Goal: Task Accomplishment & Management: Manage account settings

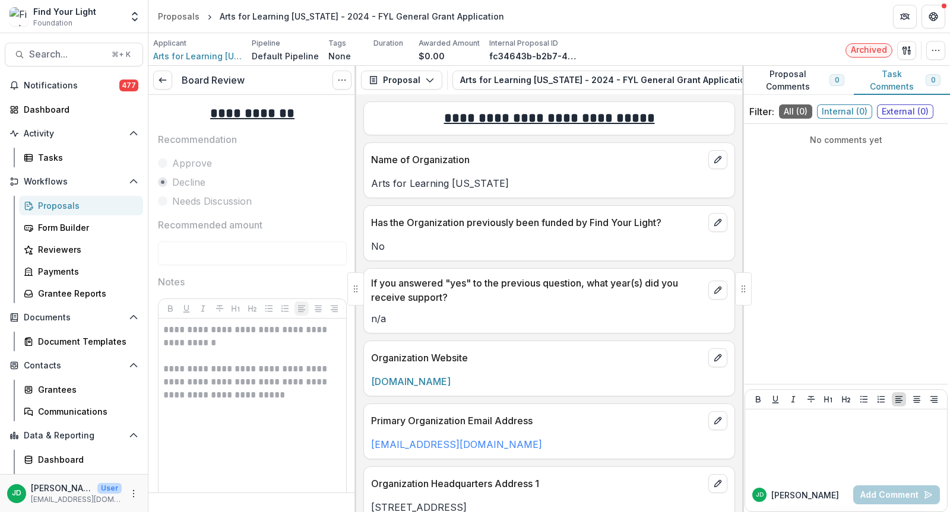
scroll to position [2254, 0]
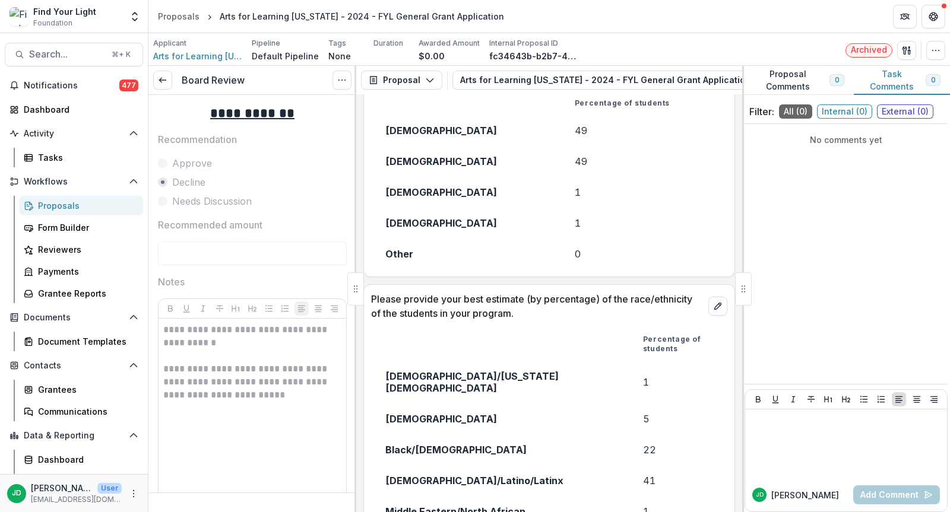
click at [64, 207] on div "Proposals" at bounding box center [86, 206] width 96 height 12
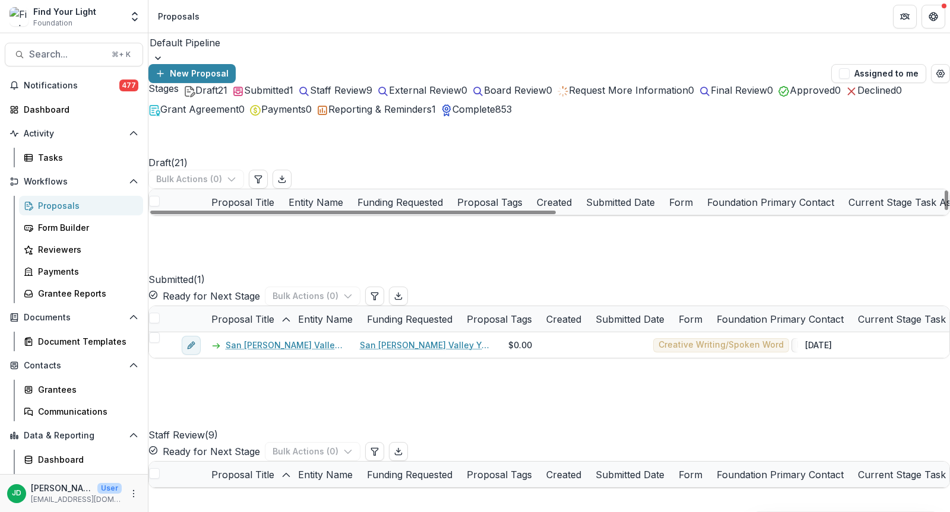
click at [293, 96] on span "1" at bounding box center [291, 90] width 4 height 12
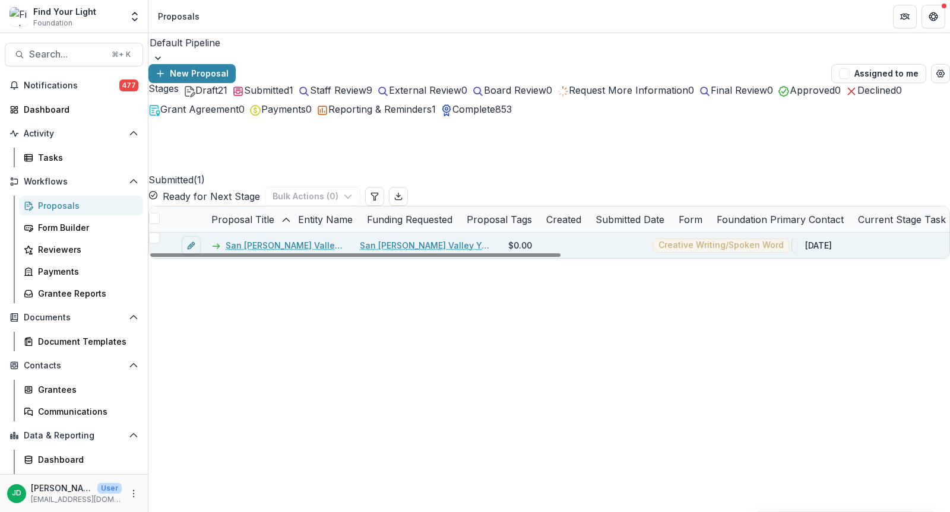
click at [168, 233] on div at bounding box center [162, 246] width 26 height 26
click at [160, 233] on span at bounding box center [154, 238] width 11 height 11
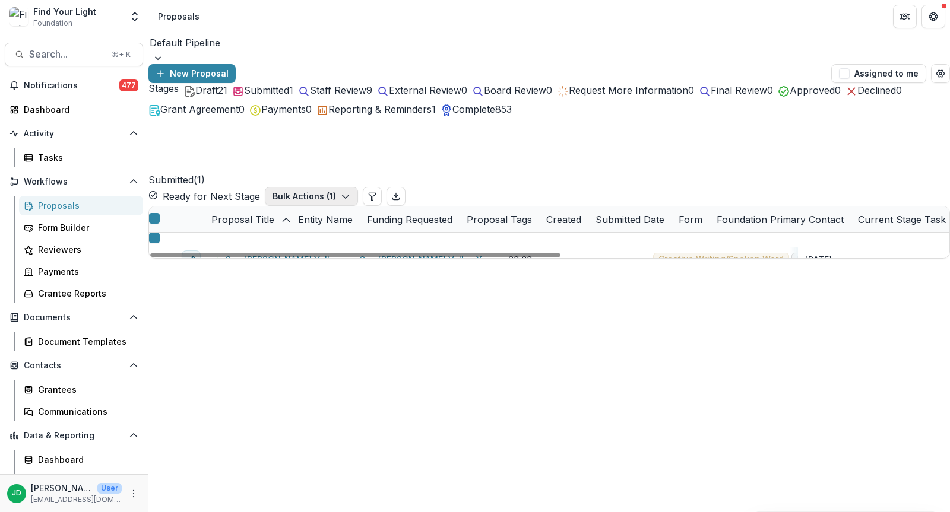
click at [358, 187] on button "Bulk Actions ( 1 )" at bounding box center [311, 196] width 93 height 19
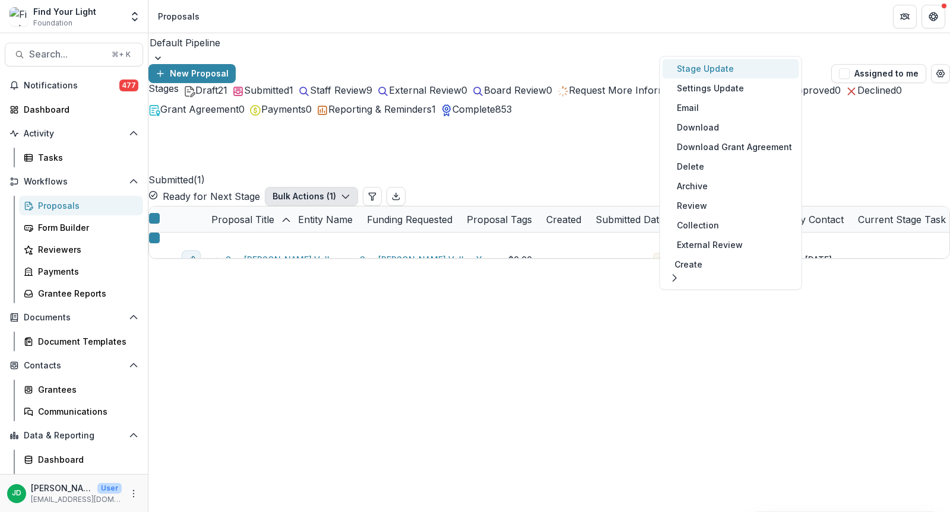
click at [723, 69] on button "Stage Update" at bounding box center [731, 69] width 137 height 20
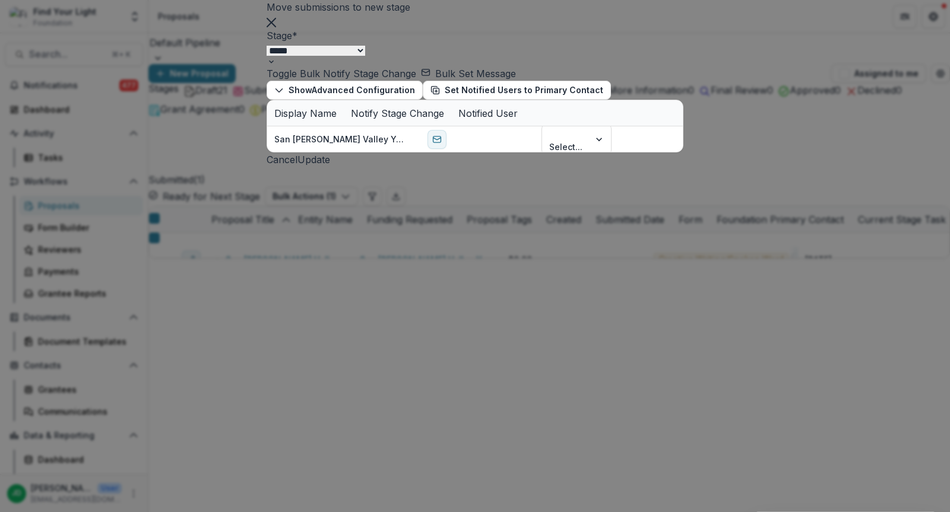
click at [194, 119] on div at bounding box center [181, 111] width 343 height 16
click at [204, 117] on div at bounding box center [181, 111] width 343 height 16
click at [204, 107] on div at bounding box center [181, 111] width 343 height 16
click at [365, 56] on select "**********" at bounding box center [316, 51] width 99 height 10
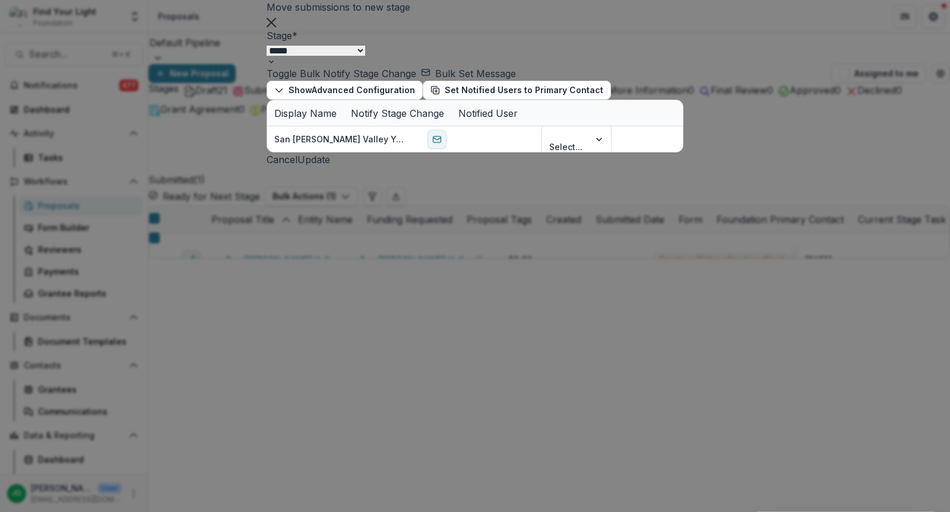
select select "**********"
click at [267, 56] on select "**********" at bounding box center [316, 51] width 99 height 10
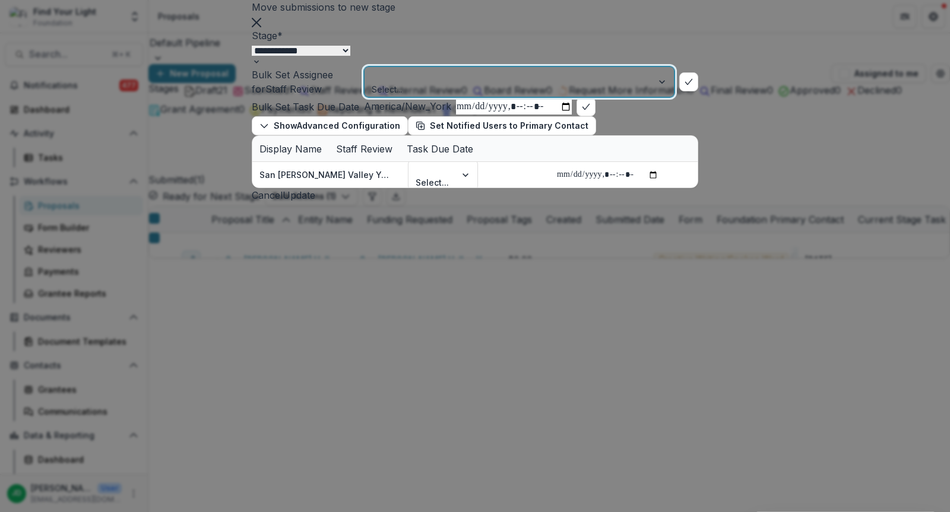
click at [409, 83] on div at bounding box center [508, 75] width 271 height 15
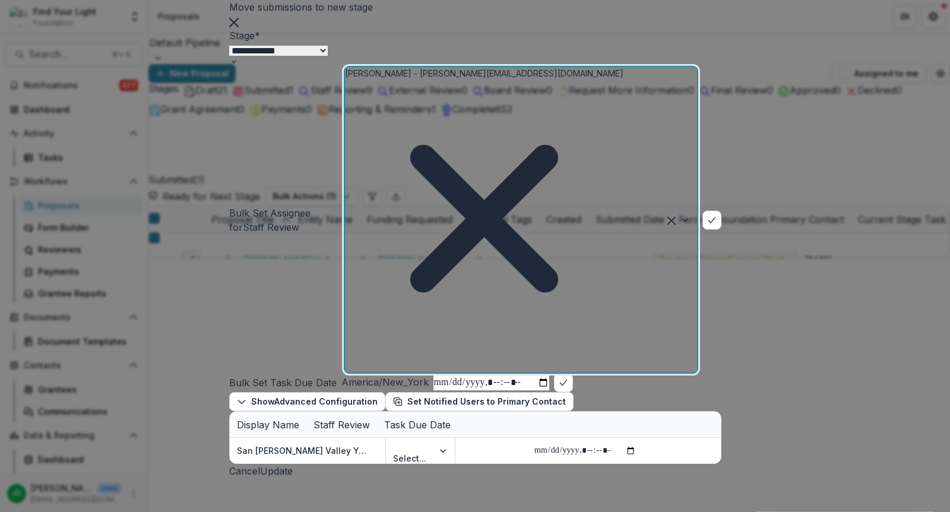
click at [349, 358] on div at bounding box center [347, 365] width 2 height 15
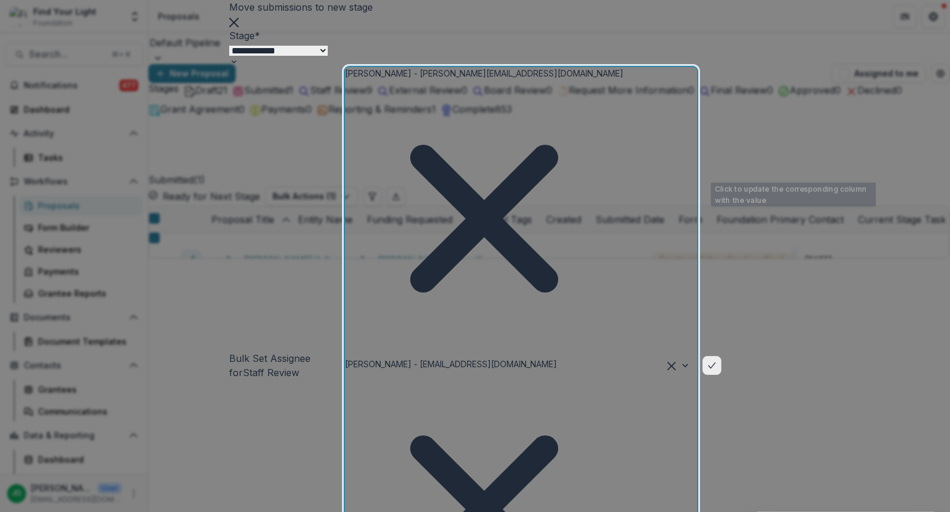
click at [721, 356] on button "bulk-confirm-option" at bounding box center [711, 365] width 19 height 19
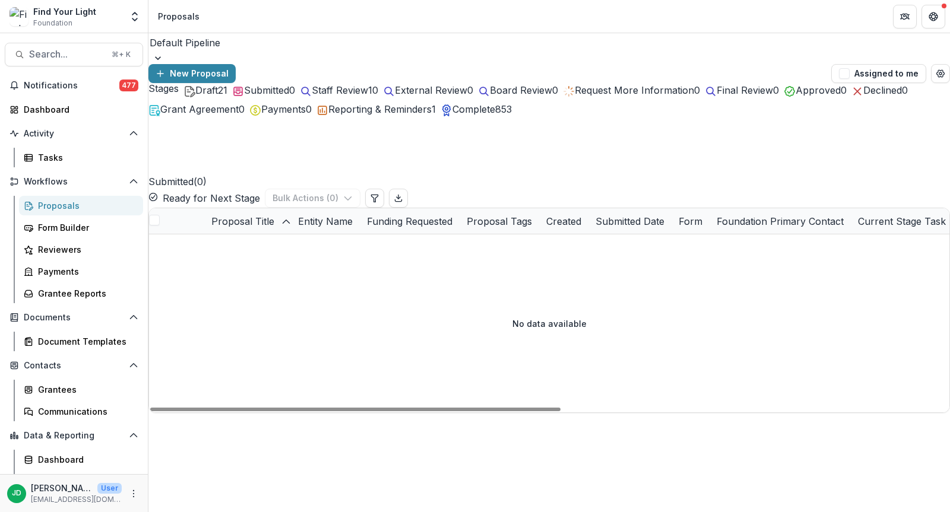
click at [198, 96] on span "Draft" at bounding box center [206, 90] width 23 height 12
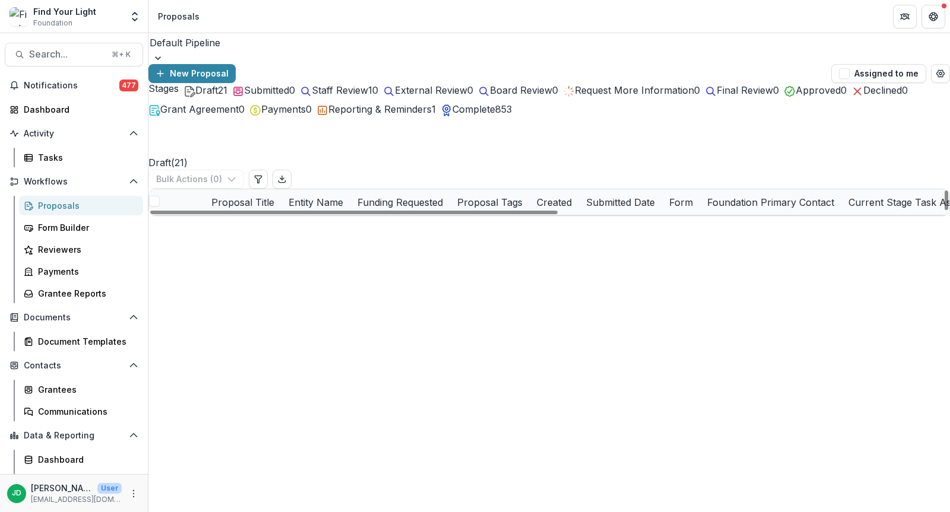
scroll to position [349, 0]
click at [69, 51] on span "Search..." at bounding box center [66, 54] width 75 height 11
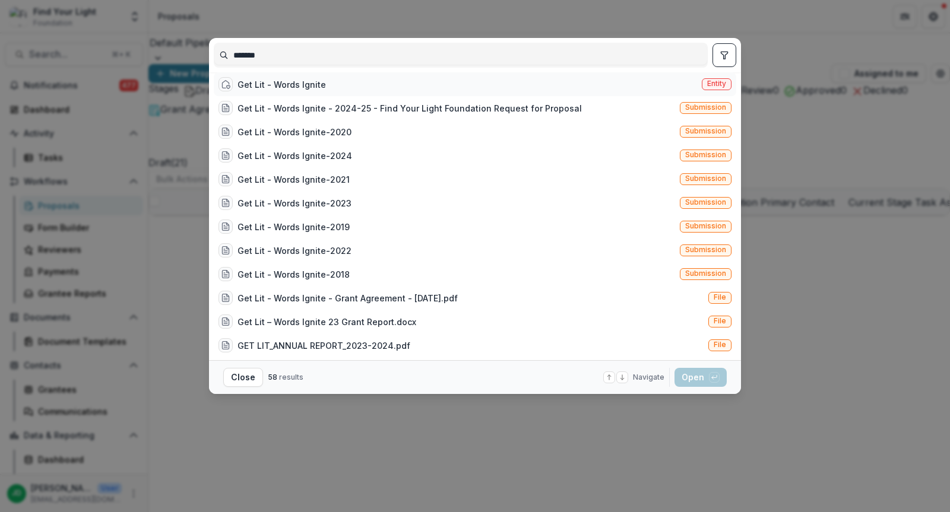
type input "*******"
click at [330, 84] on div "Get Lit - Words Ignite Entity" at bounding box center [475, 84] width 523 height 24
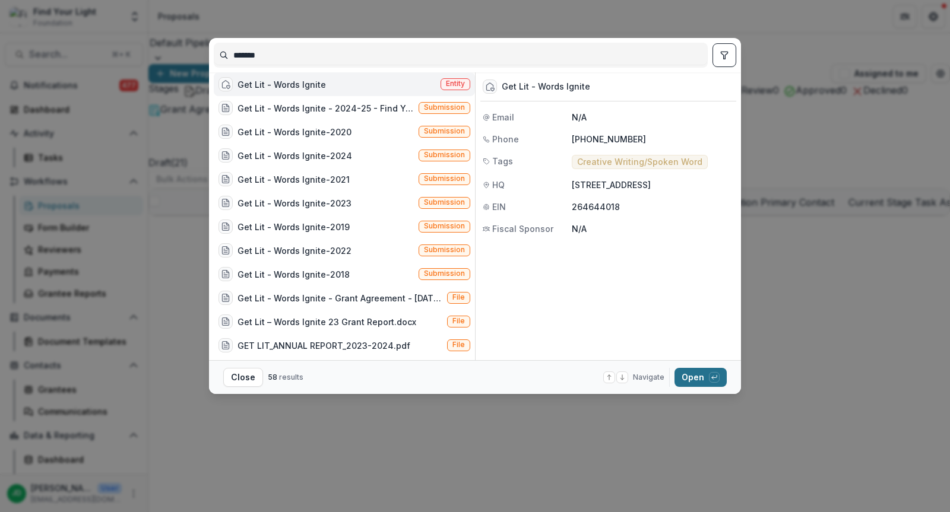
click at [691, 375] on button "Open with enter key" at bounding box center [701, 377] width 52 height 19
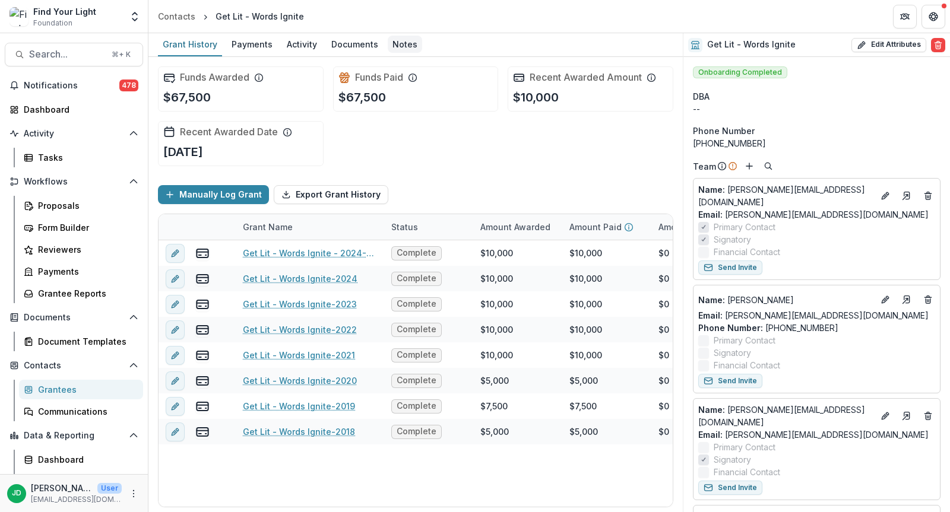
click at [400, 46] on div "Notes" at bounding box center [405, 44] width 34 height 17
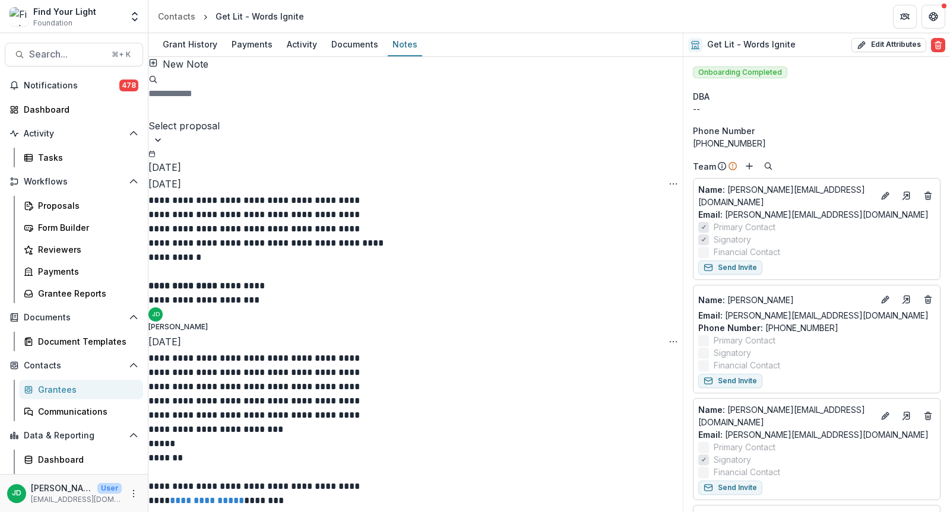
click at [183, 71] on button "New Note" at bounding box center [178, 64] width 60 height 14
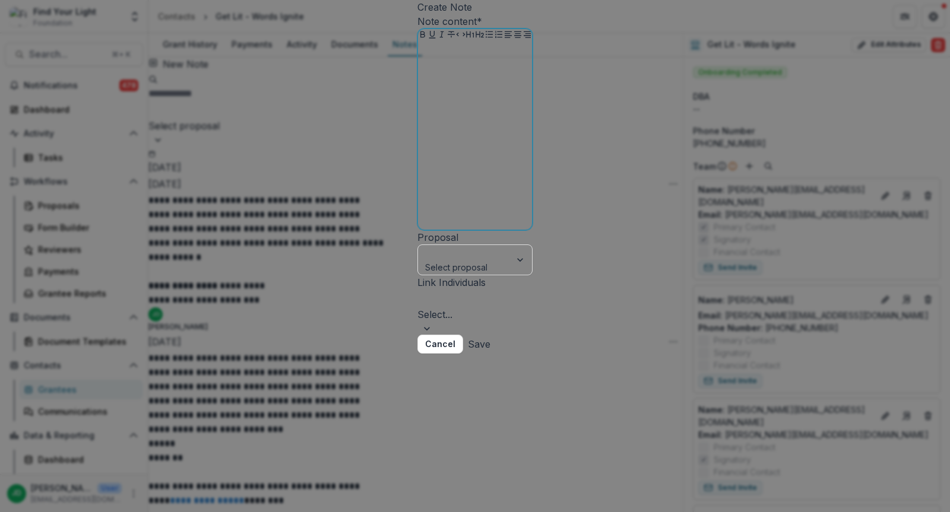
click at [423, 60] on p at bounding box center [475, 53] width 105 height 13
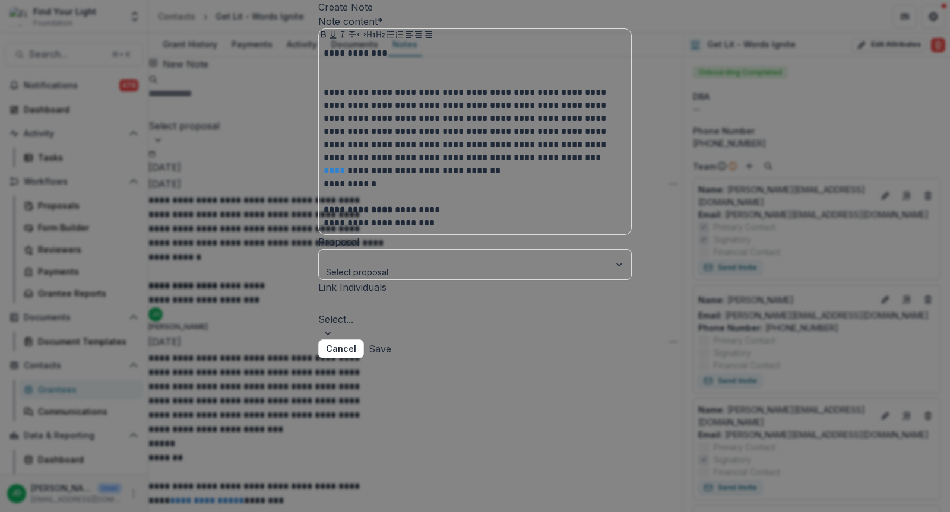
click at [391, 359] on button "Save" at bounding box center [380, 349] width 23 height 19
